Goal: Information Seeking & Learning: Learn about a topic

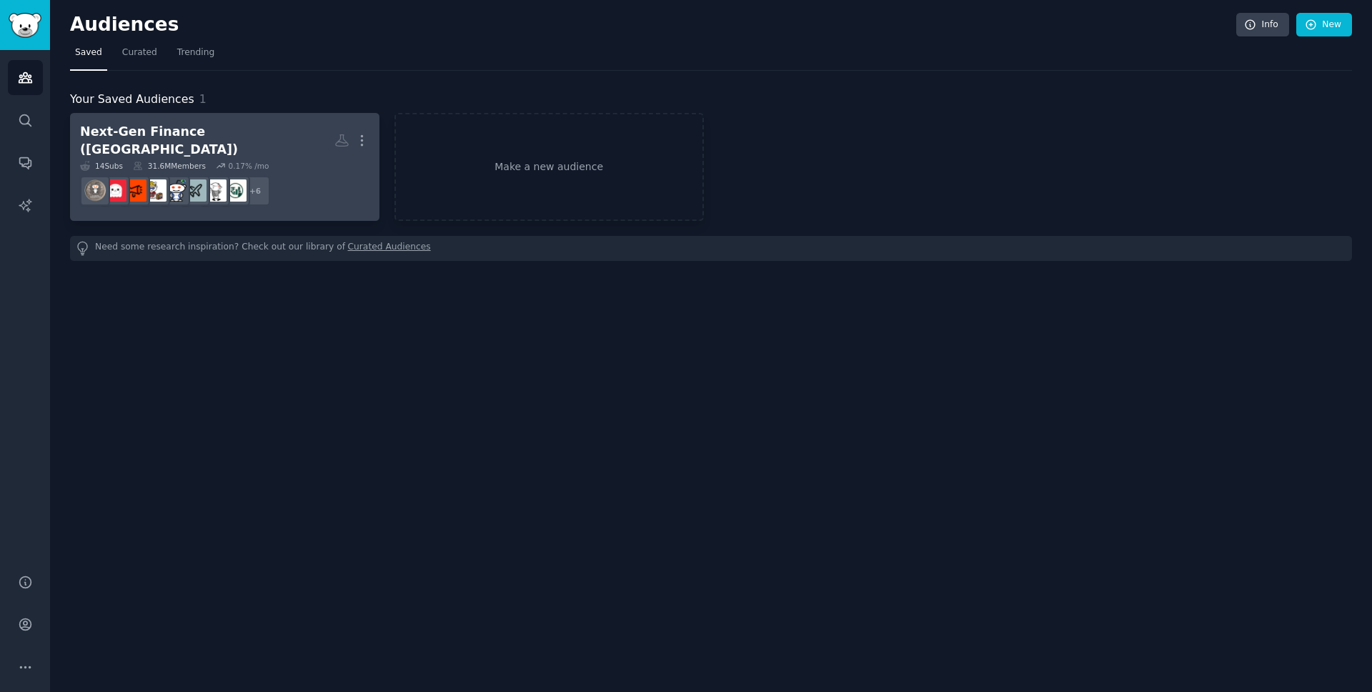
click at [306, 182] on dd "+ 6" at bounding box center [224, 191] width 289 height 40
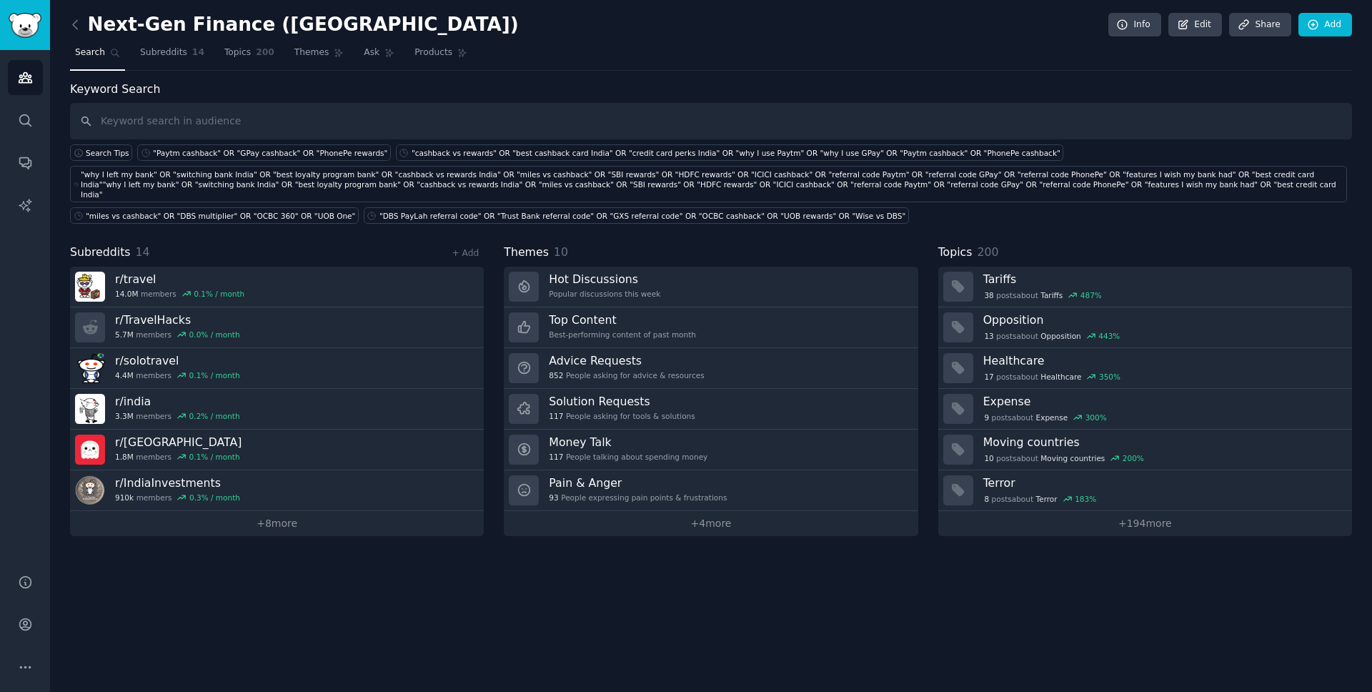
click at [332, 39] on div "Next-Gen Finance ([GEOGRAPHIC_DATA]) Info Edit Share Add" at bounding box center [711, 27] width 1282 height 29
click at [318, 54] on span "Themes" at bounding box center [311, 52] width 35 height 13
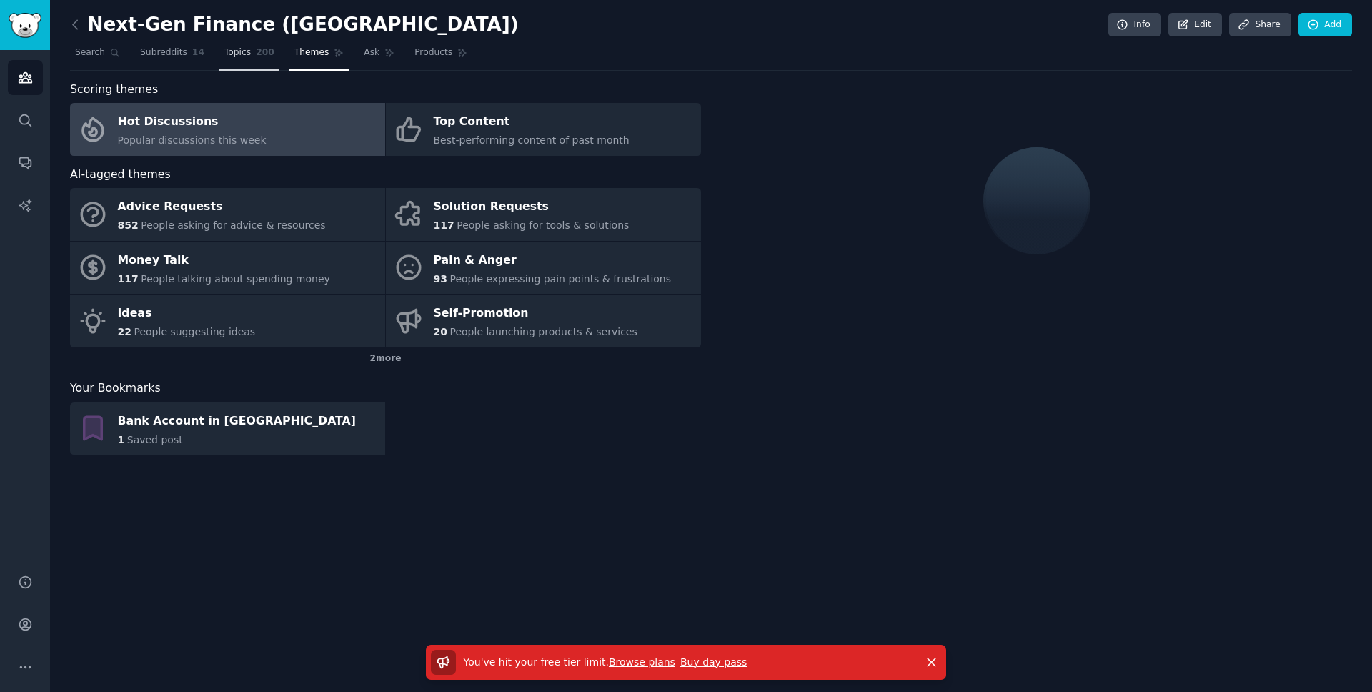
click at [261, 54] on span "200" at bounding box center [265, 52] width 19 height 13
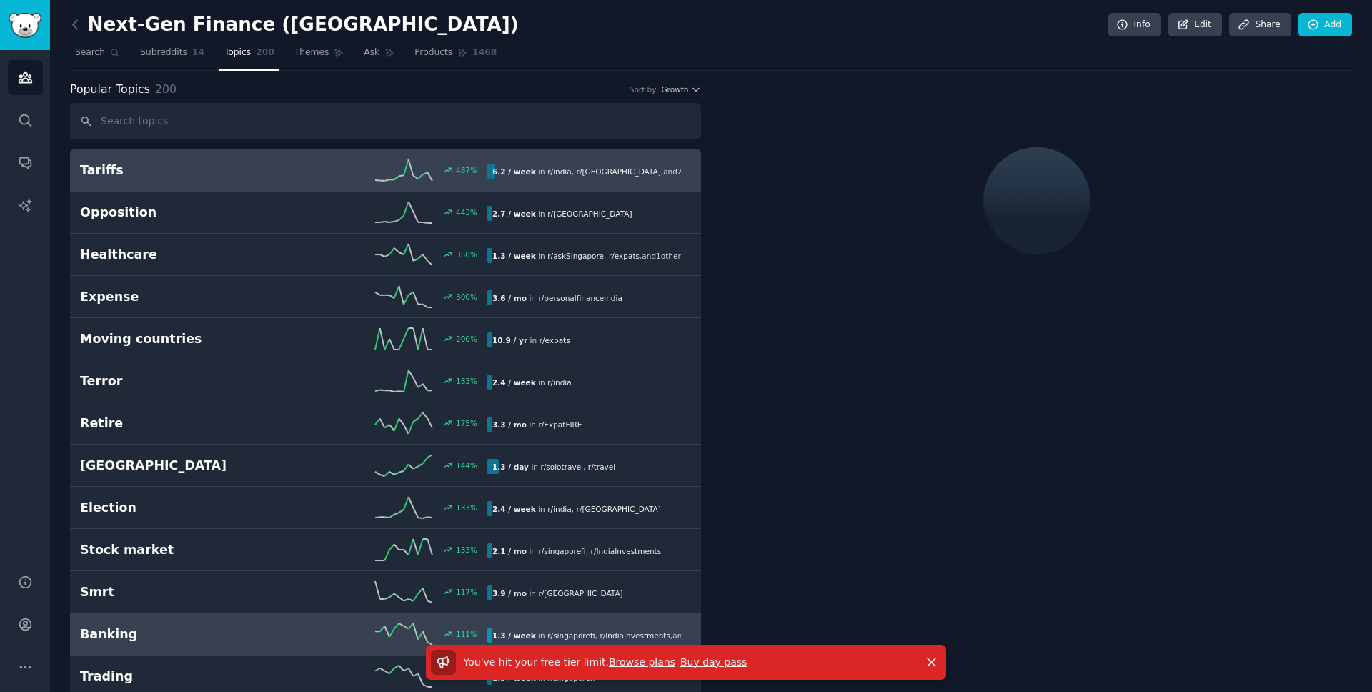
click at [228, 633] on h2 "Banking" at bounding box center [182, 634] width 204 height 18
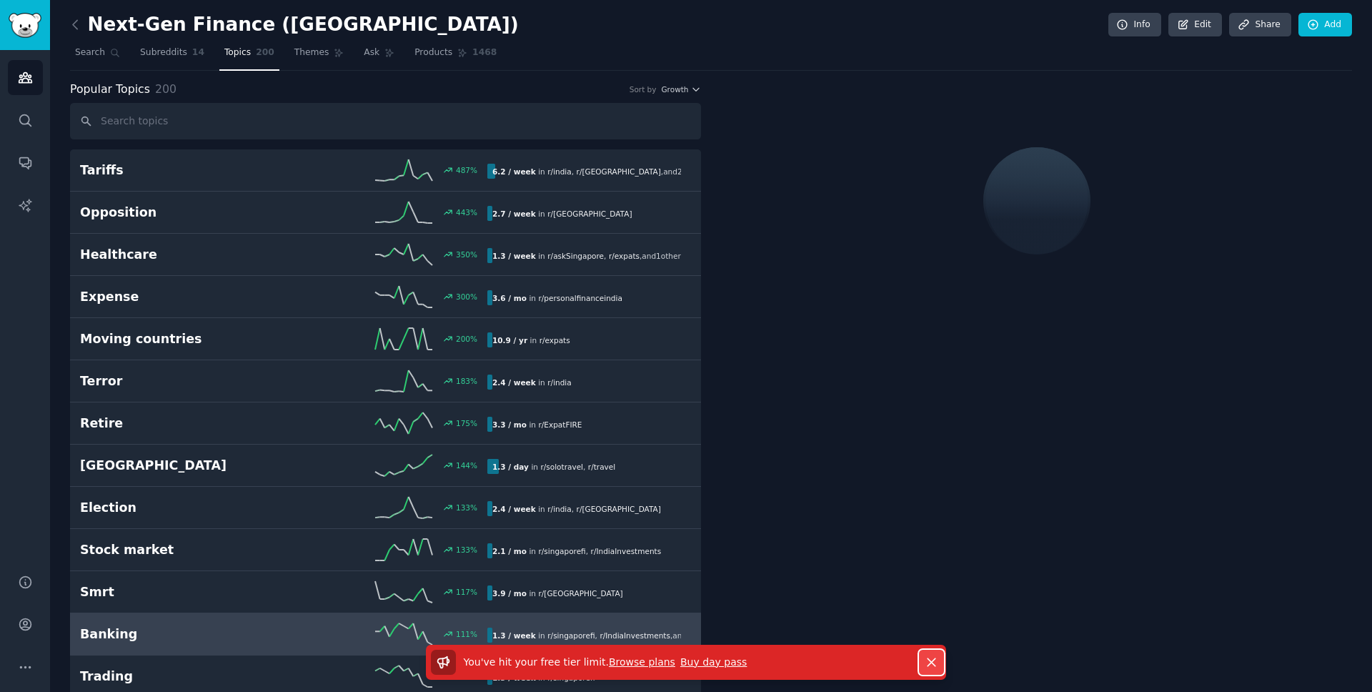
click at [931, 658] on icon "button" at bounding box center [931, 662] width 15 height 15
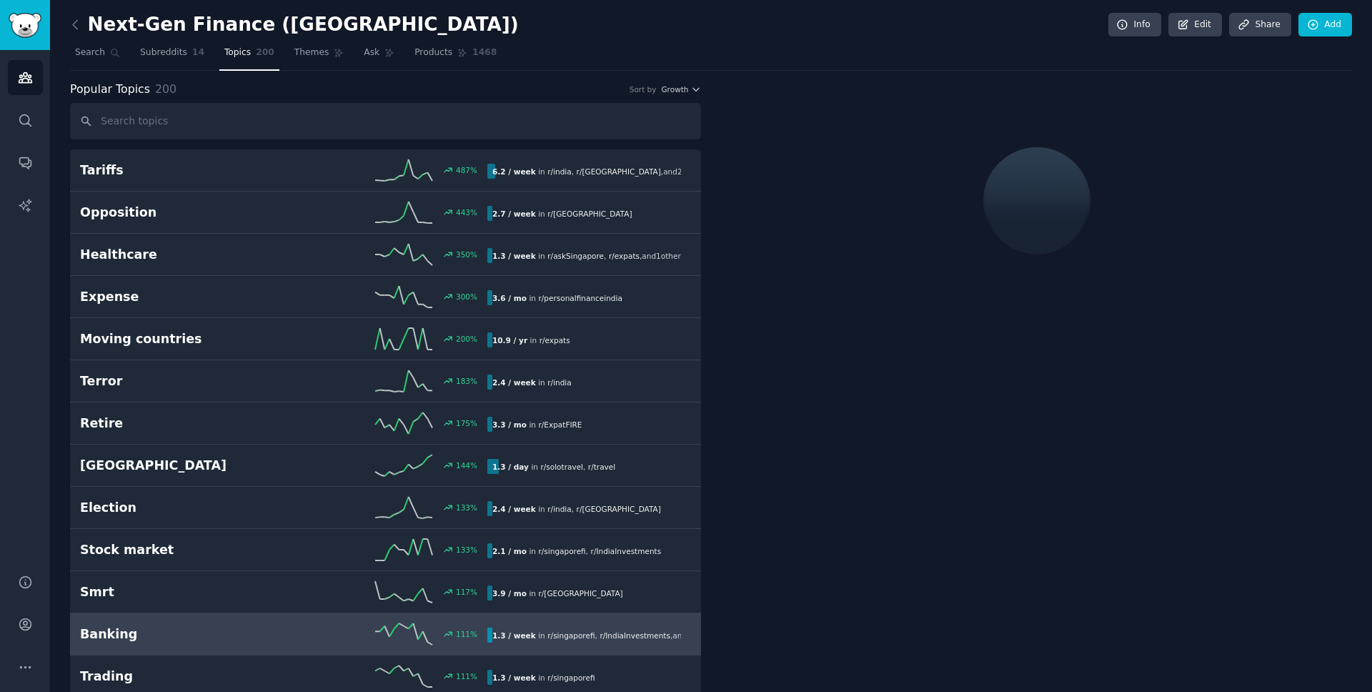
click at [518, 633] on b "1.3 / week" at bounding box center [514, 635] width 44 height 9
click at [1047, 189] on div at bounding box center [1037, 200] width 103 height 107
click at [1047, 189] on div at bounding box center [1036, 201] width 106 height 110
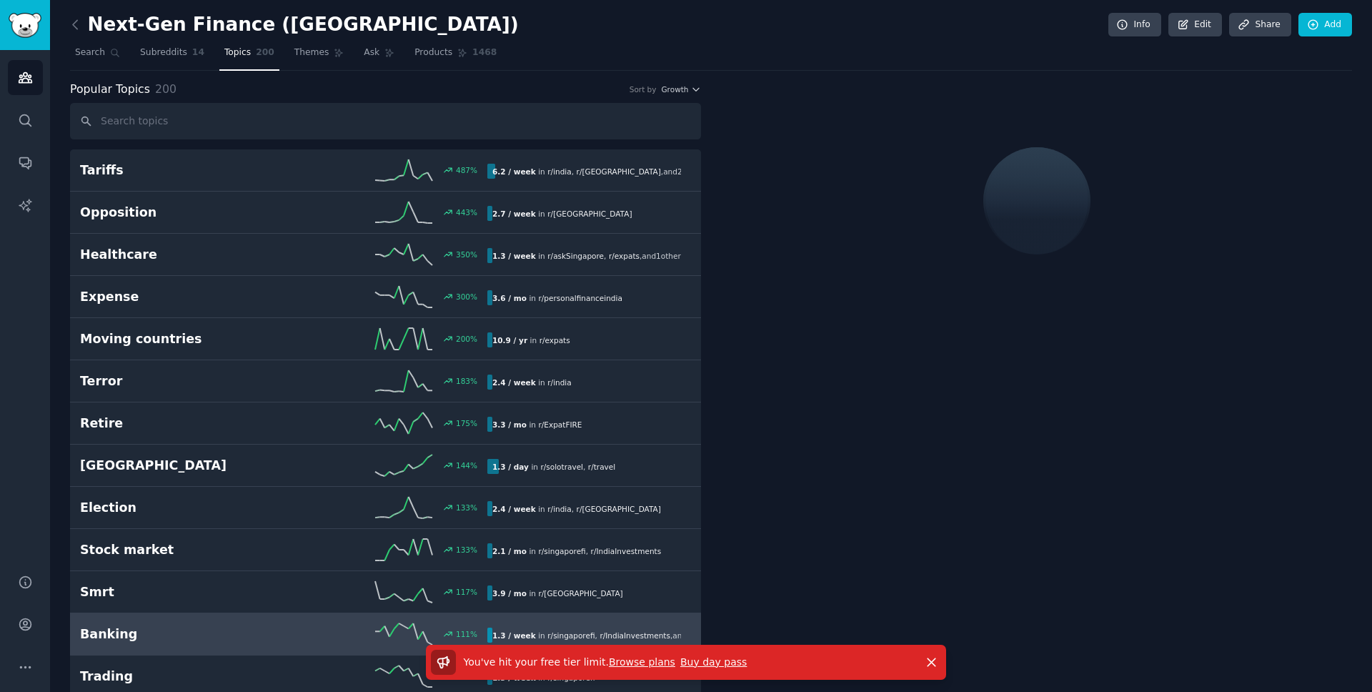
click at [254, 622] on link "Banking 111 % 1.3 / week in r/ singaporefi , r/ IndiaInvestments , and 2 other s" at bounding box center [385, 634] width 631 height 42
click at [126, 645] on div "You've hit your free tier limit . Browse plans Buy day pass Dismiss" at bounding box center [686, 669] width 1372 height 48
click at [172, 49] on span "Subreddits" at bounding box center [163, 52] width 47 height 13
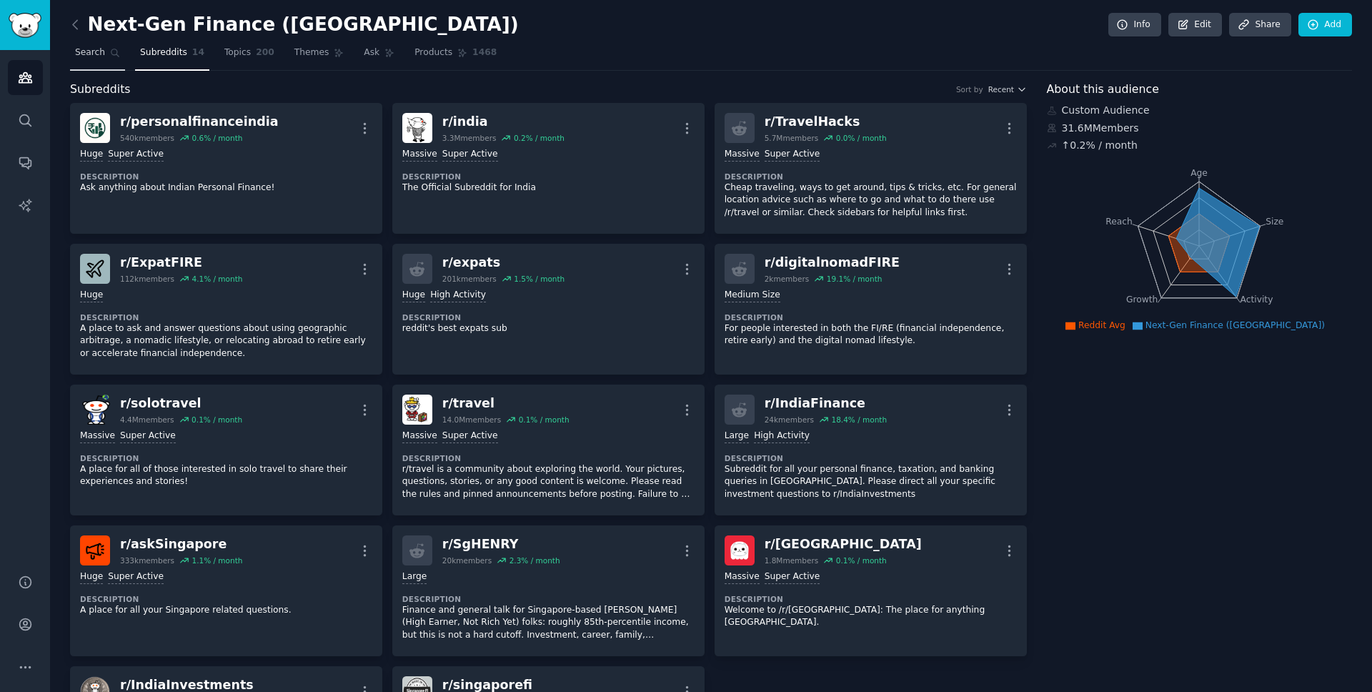
click at [101, 53] on span "Search" at bounding box center [90, 52] width 30 height 13
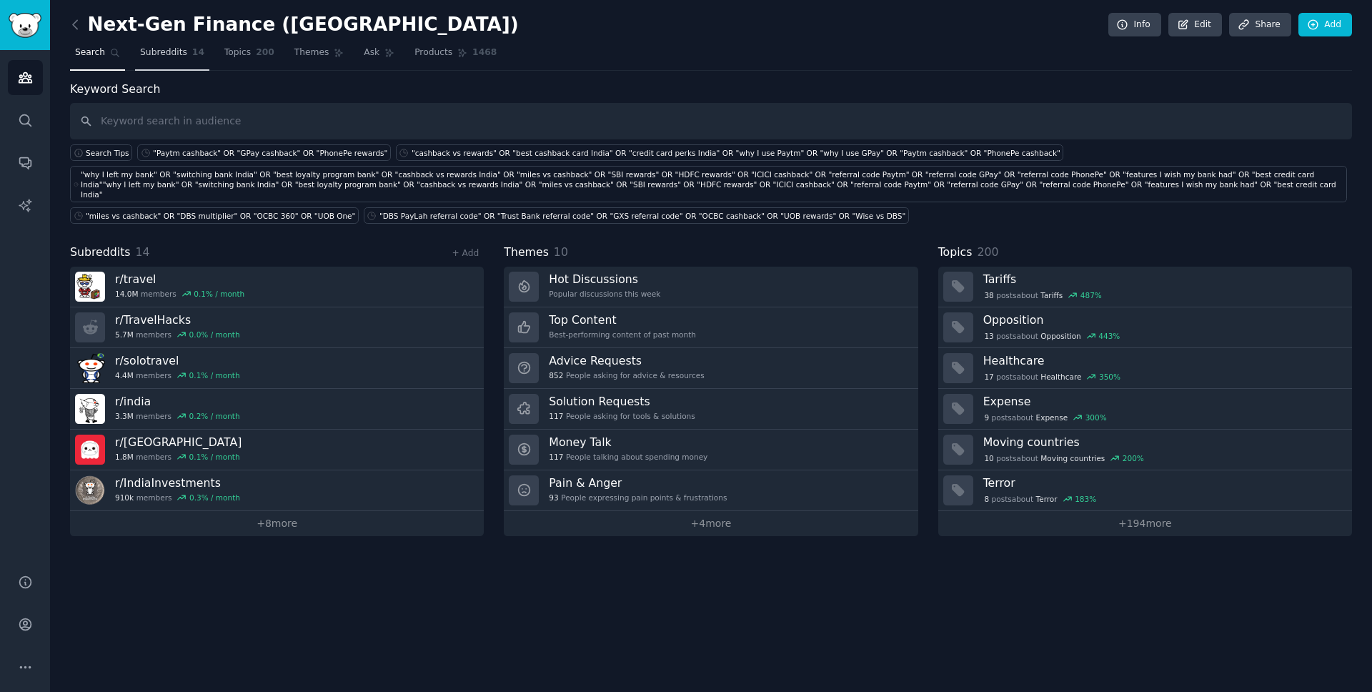
click at [151, 55] on span "Subreddits" at bounding box center [163, 52] width 47 height 13
